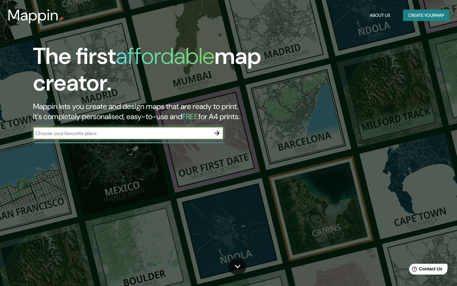
click at [176, 137] on div "​" at bounding box center [128, 133] width 191 height 13
type input "lofoten"
click at [216, 133] on icon "button" at bounding box center [217, 133] width 5 height 5
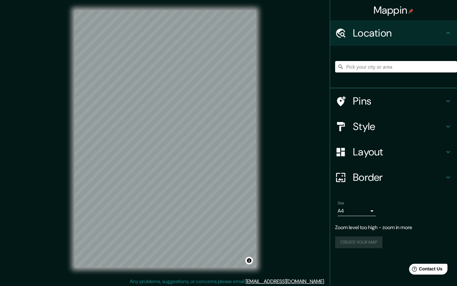
click at [406, 103] on h4 "Pins" at bounding box center [398, 101] width 91 height 13
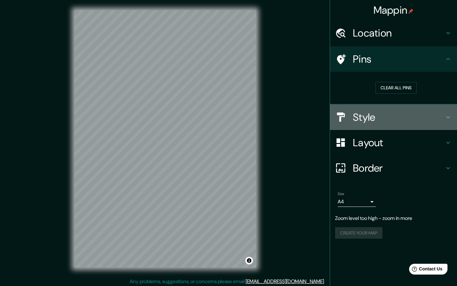
click at [391, 116] on h4 "Style" at bounding box center [398, 117] width 91 height 13
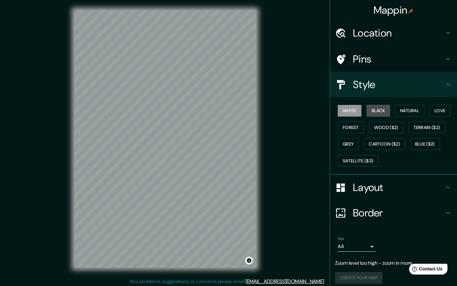
click at [386, 110] on button "Black" at bounding box center [379, 111] width 24 height 12
click at [353, 113] on button "White" at bounding box center [350, 111] width 24 height 12
click at [405, 111] on button "Natural" at bounding box center [409, 111] width 29 height 12
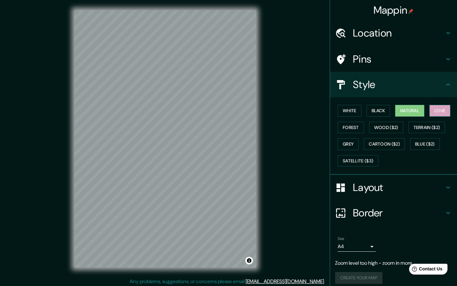
click at [439, 110] on button "Love" at bounding box center [440, 111] width 21 height 12
click at [443, 121] on div "White Black Natural Love Forest Wood ($2) Terrain ($2) Grey Cartoon ($2) Blue (…" at bounding box center [396, 135] width 122 height 67
click at [439, 128] on button "Terrain ($2)" at bounding box center [427, 128] width 37 height 12
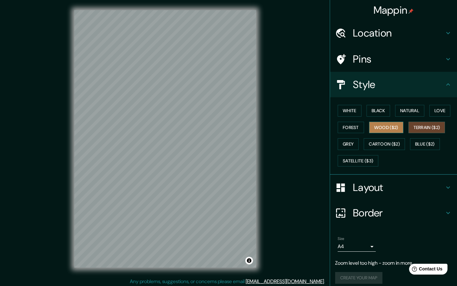
click at [392, 127] on button "Wood ($2)" at bounding box center [386, 128] width 34 height 12
click at [345, 125] on button "Forest" at bounding box center [351, 128] width 26 height 12
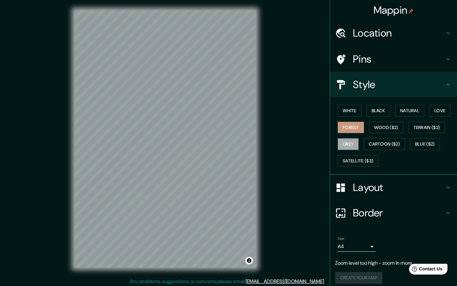
click at [349, 144] on button "Grey" at bounding box center [348, 144] width 21 height 12
click at [351, 111] on button "White" at bounding box center [350, 111] width 24 height 12
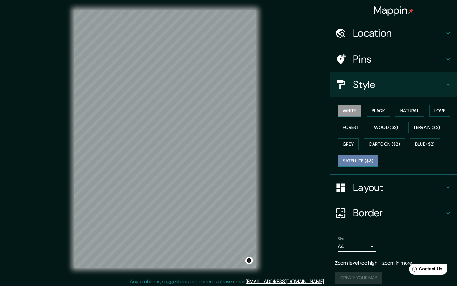
click at [353, 162] on button "Satellite ($3)" at bounding box center [358, 161] width 41 height 12
click at [349, 144] on button "Grey" at bounding box center [348, 144] width 21 height 12
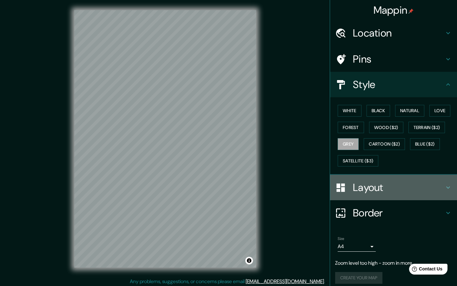
click at [352, 184] on div at bounding box center [344, 187] width 18 height 11
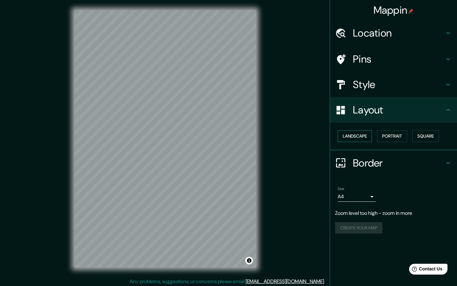
click at [362, 133] on button "Landscape" at bounding box center [355, 136] width 34 height 12
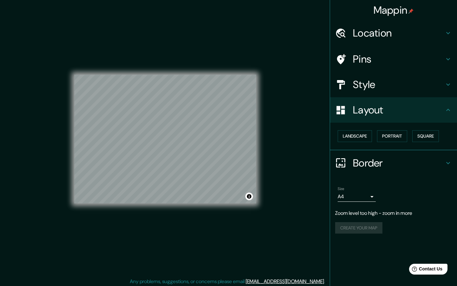
scroll to position [0, 0]
click at [367, 226] on div "Create your map" at bounding box center [393, 228] width 117 height 12
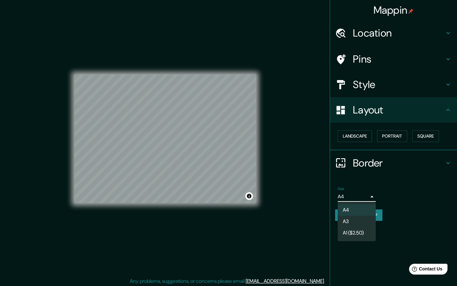
click at [367, 199] on body "Mappin Location Pins Style Layout Landscape Portrait Square Border Choose a bor…" at bounding box center [228, 143] width 457 height 286
click at [358, 223] on li "A3" at bounding box center [357, 221] width 38 height 11
click at [354, 197] on body "Mappin Location Pins Style Layout Landscape Portrait Square Border Choose a bor…" at bounding box center [228, 143] width 457 height 286
click at [357, 211] on li "A4" at bounding box center [357, 209] width 38 height 11
type input "single"
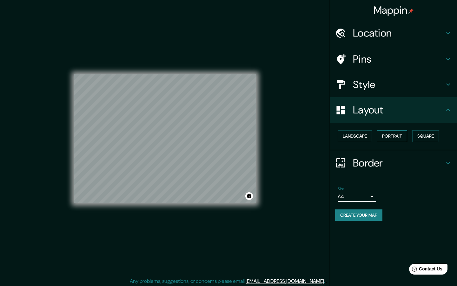
click at [391, 137] on button "Portrait" at bounding box center [392, 136] width 30 height 12
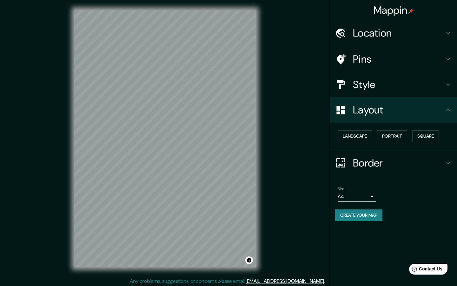
click at [297, 150] on div "Mappin Location Pins Style Layout Landscape Portrait Square Border Choose a bor…" at bounding box center [228, 144] width 457 height 288
click at [395, 37] on h4 "Location" at bounding box center [398, 33] width 91 height 13
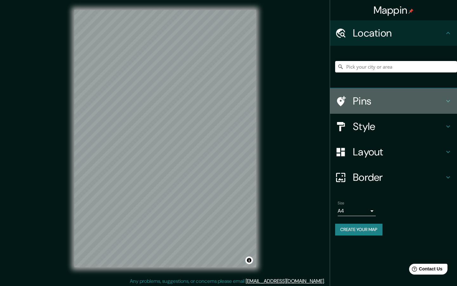
click at [375, 93] on div "Pins" at bounding box center [393, 100] width 127 height 25
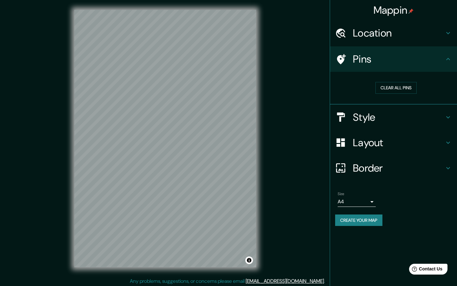
click at [374, 119] on h4 "Style" at bounding box center [398, 117] width 91 height 13
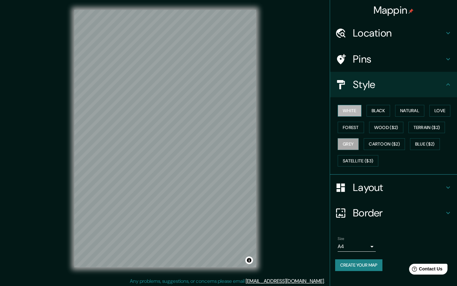
click at [351, 111] on button "White" at bounding box center [350, 111] width 24 height 12
